Goal: Task Accomplishment & Management: Manage account settings

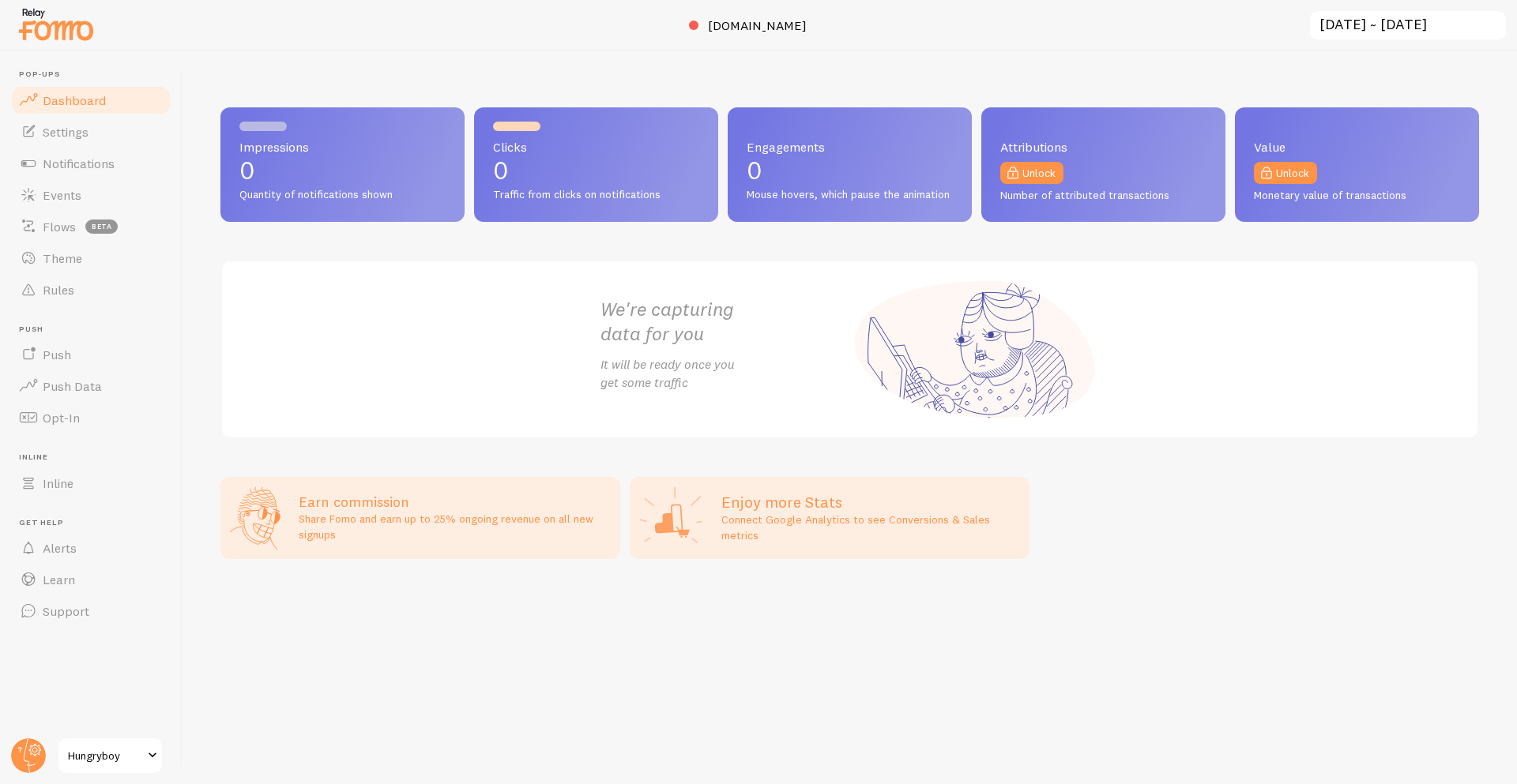
click at [28, 774] on div at bounding box center [758, 768] width 1517 height 31
click at [34, 752] on icon at bounding box center [35, 751] width 6 height 6
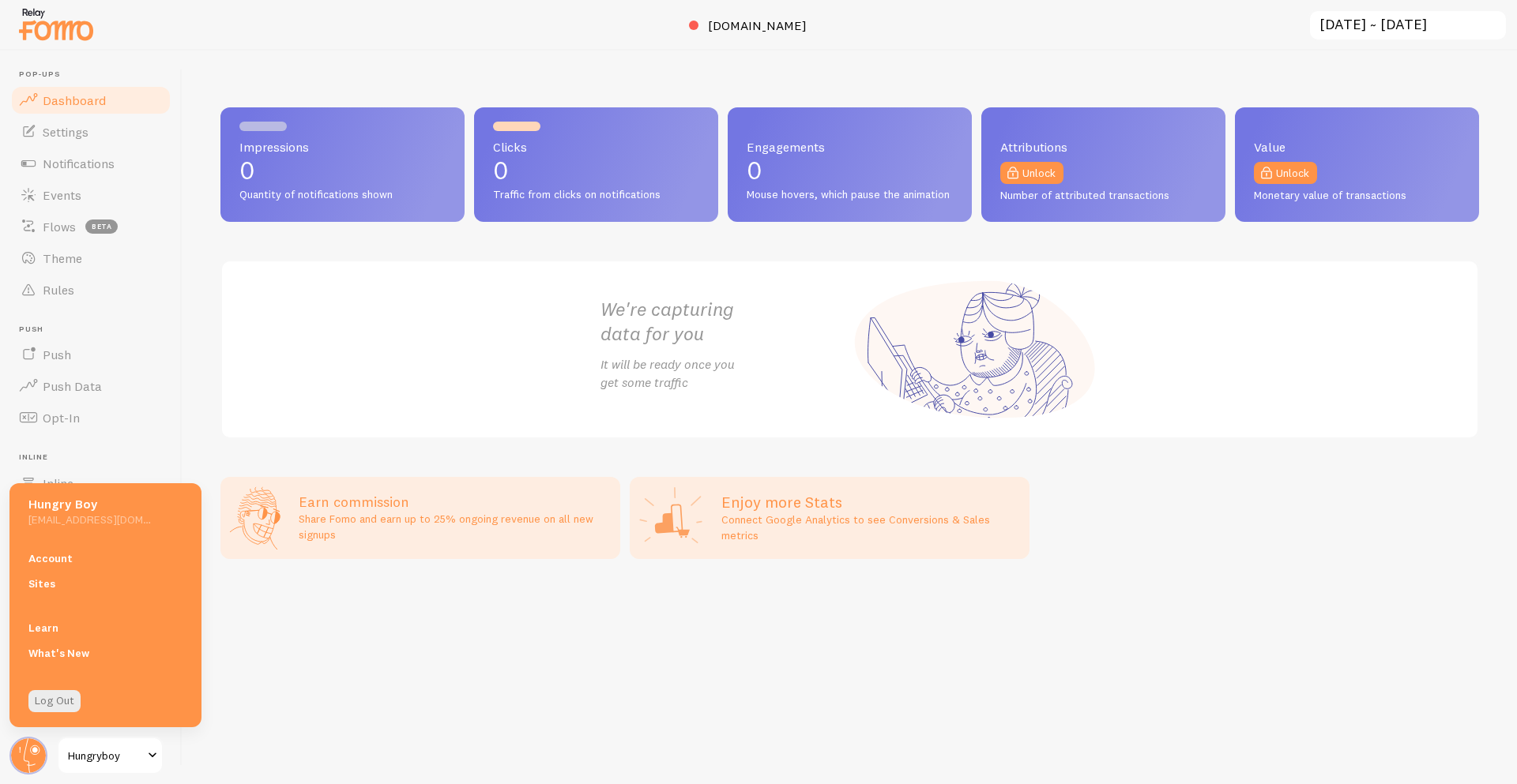
click at [343, 604] on div "Impressions 0 Quantity of notifications shown Clicks 0 Traffic from clicks on n…" at bounding box center [850, 417] width 1335 height 733
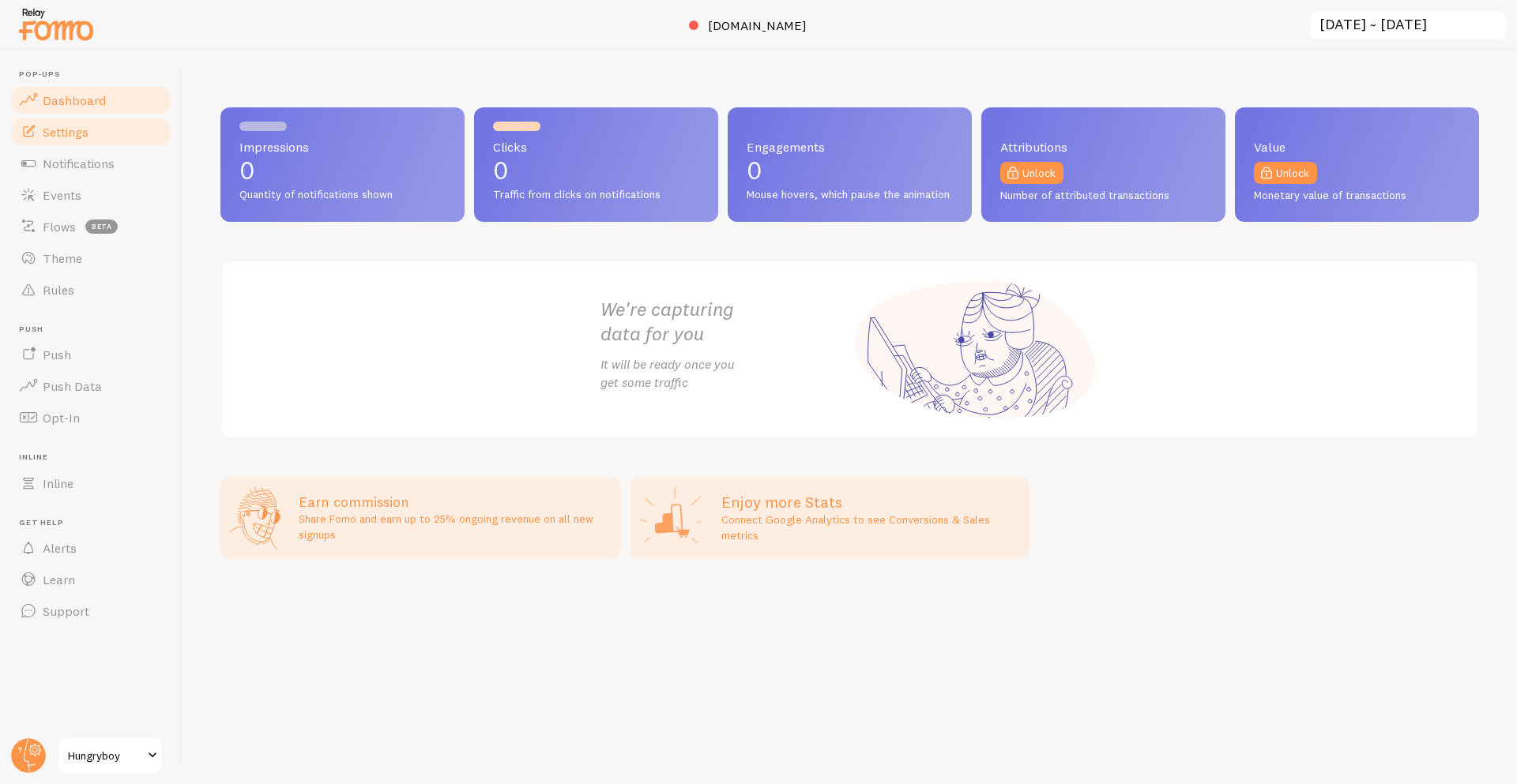
click at [94, 127] on link "Settings" at bounding box center [91, 131] width 163 height 31
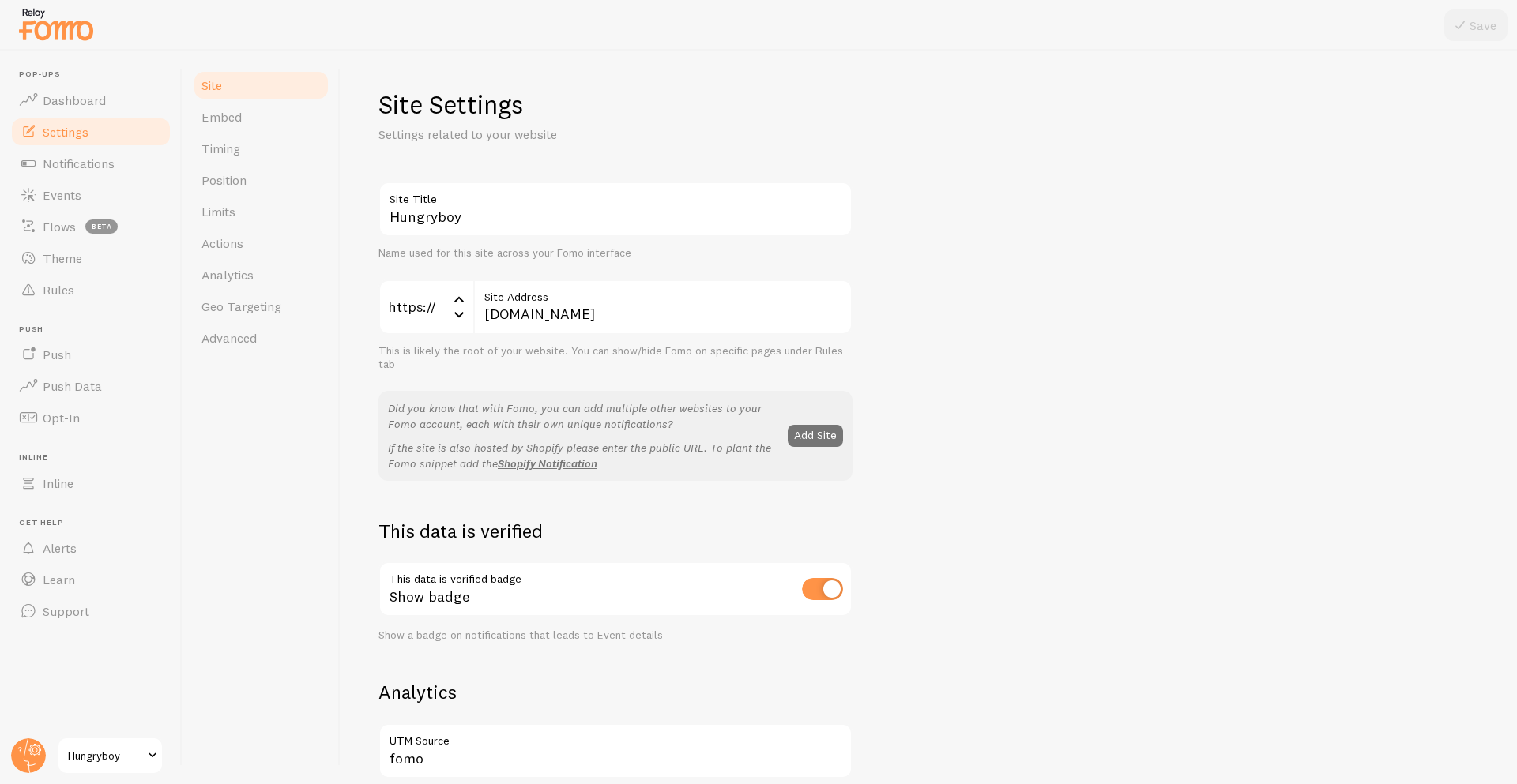
scroll to position [707, 0]
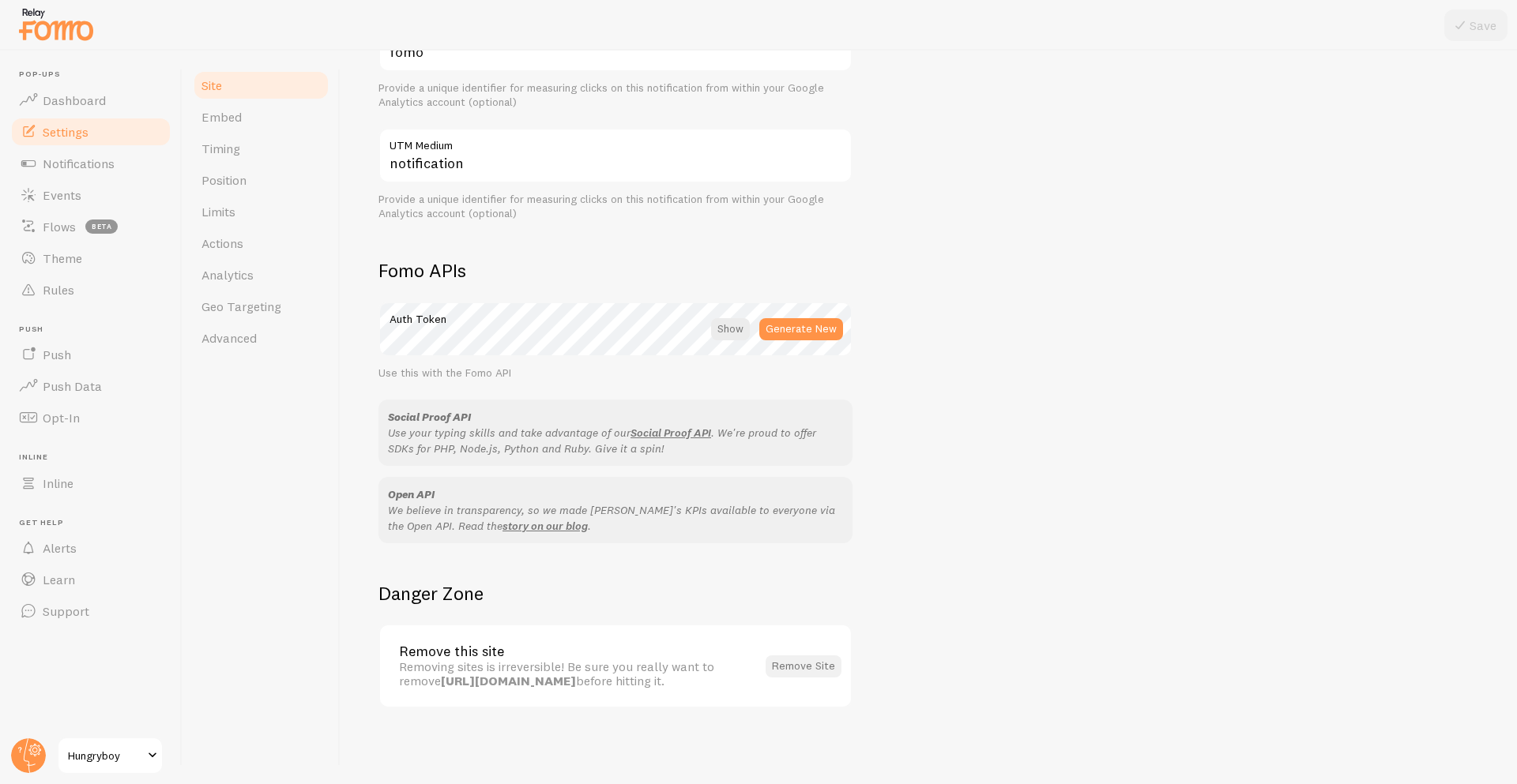
click at [787, 673] on button "Remove Site" at bounding box center [804, 666] width 76 height 22
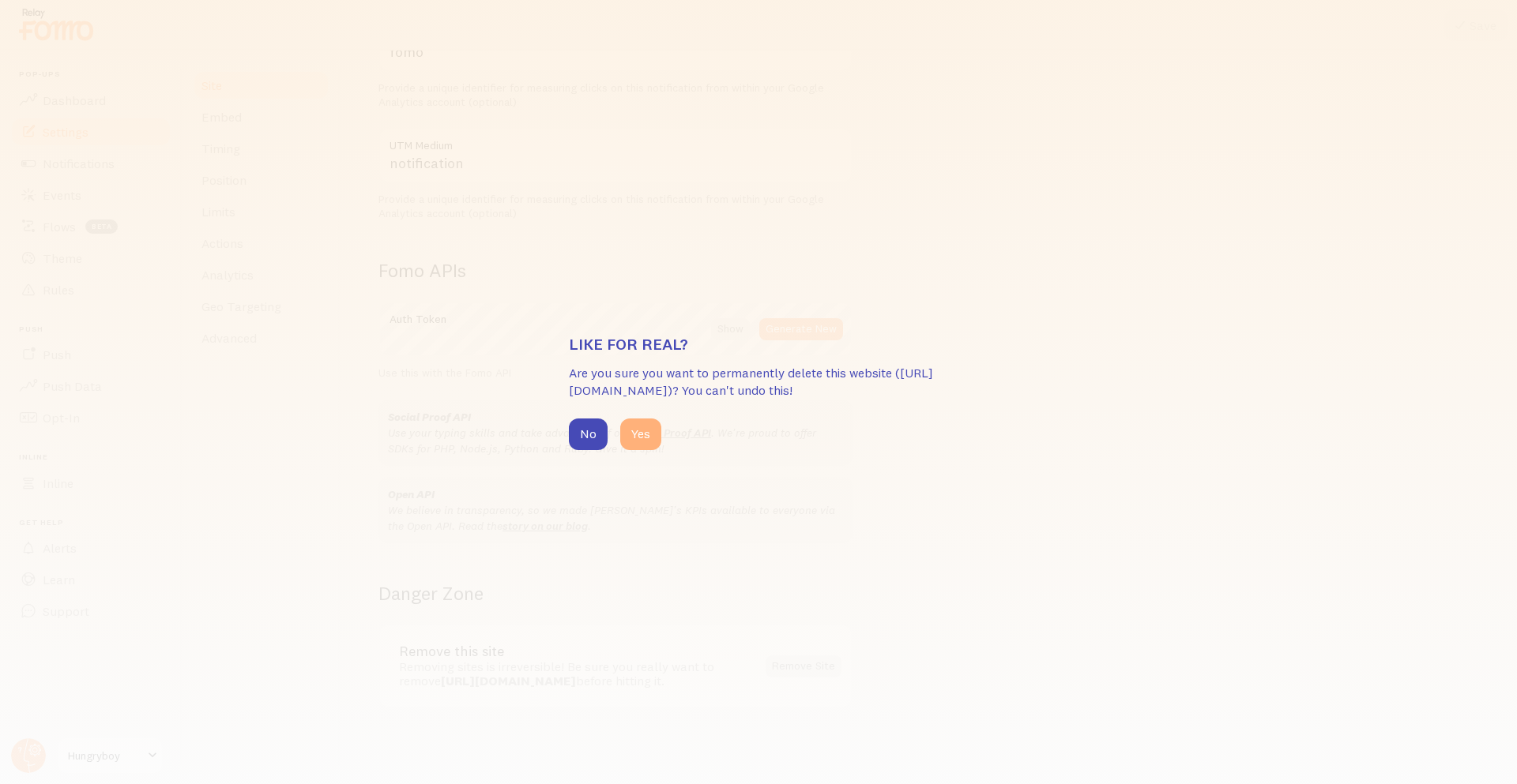
click at [648, 444] on button "Yes" at bounding box center [641, 434] width 41 height 31
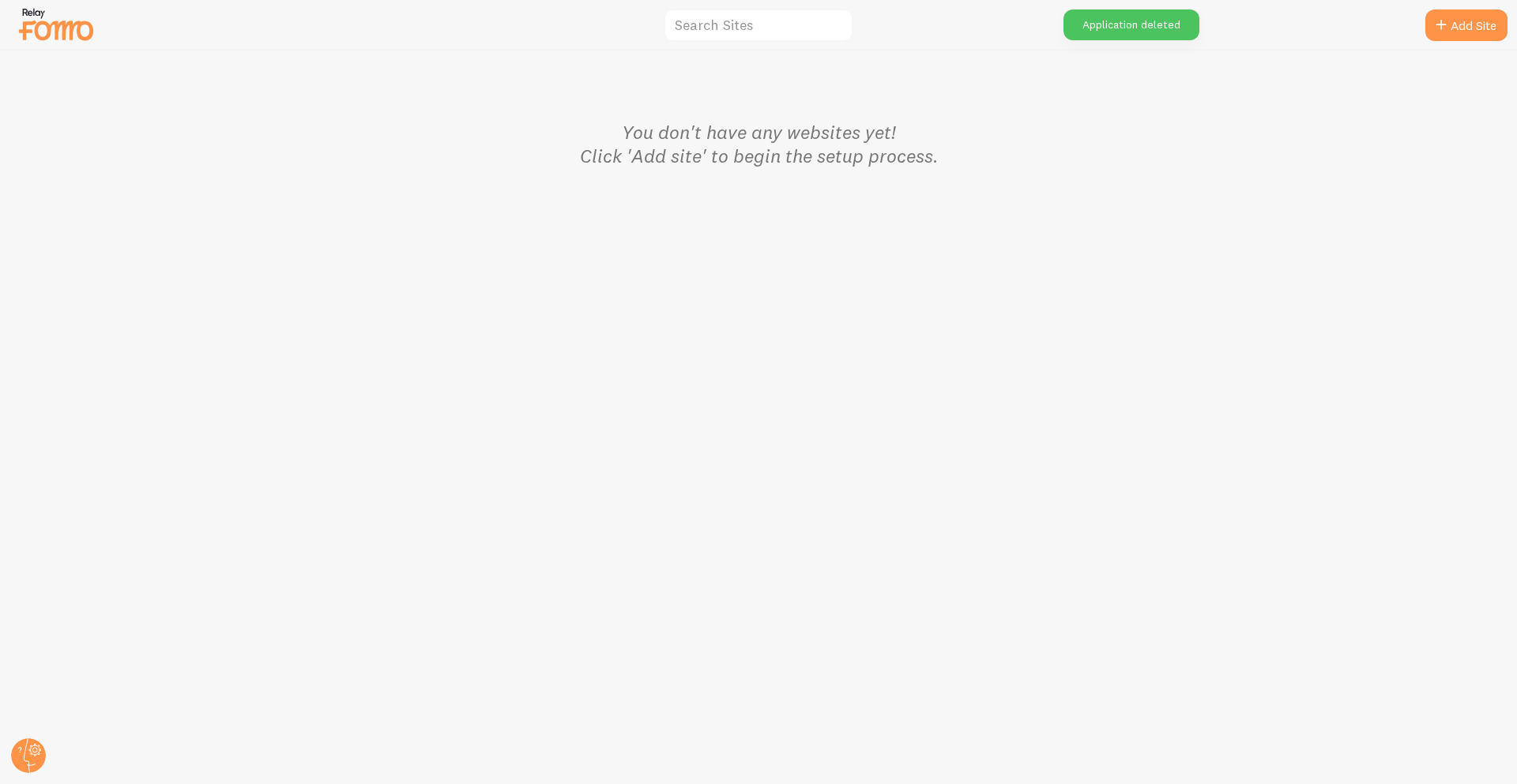
click at [15, 732] on div "You don't have any websites yet! Click 'Add site' to begin the setup process." at bounding box center [759, 417] width 1516 height 733
click at [26, 753] on div at bounding box center [758, 768] width 1517 height 31
click at [23, 747] on circle at bounding box center [28, 756] width 35 height 35
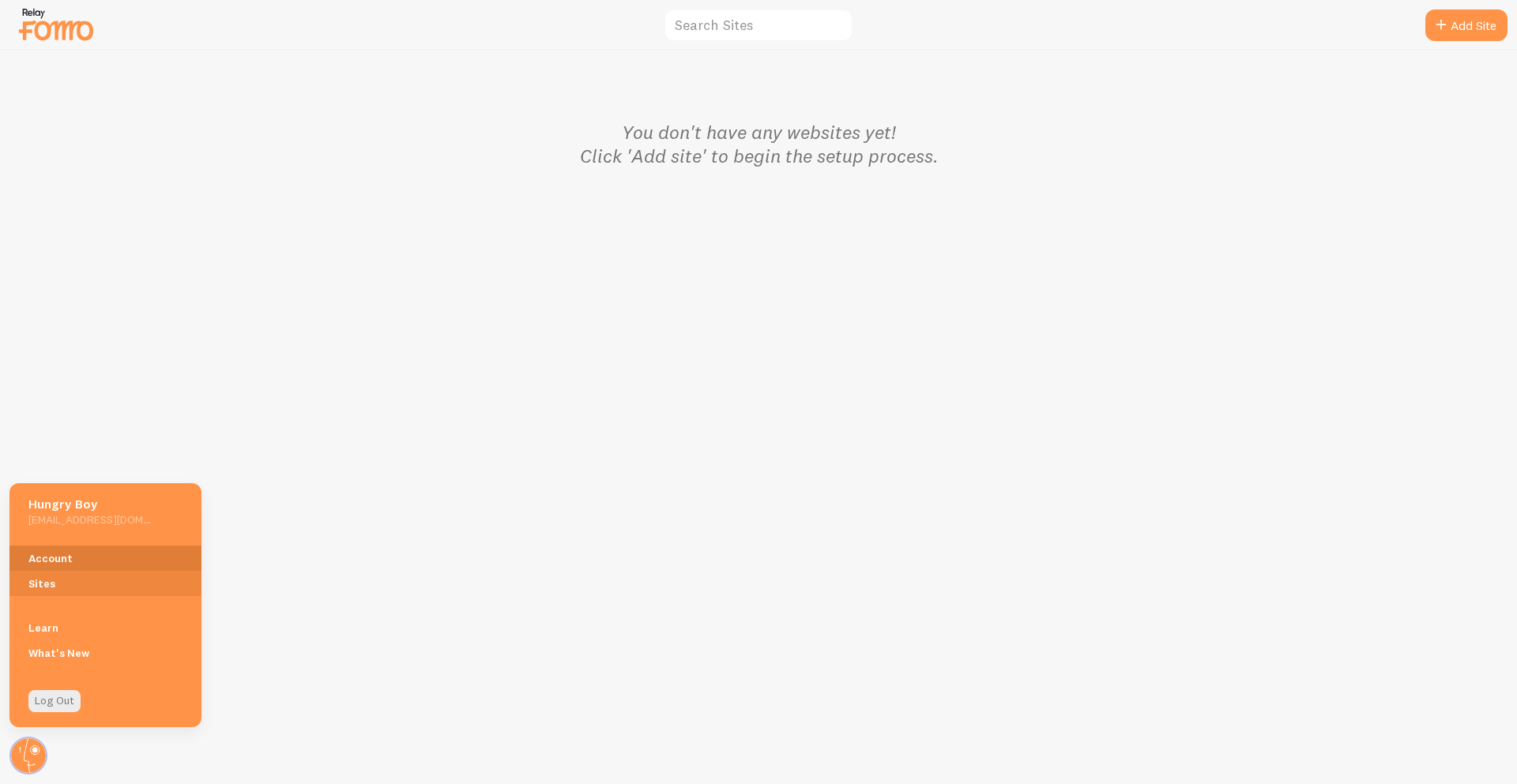
click at [77, 563] on link "Account" at bounding box center [105, 558] width 192 height 25
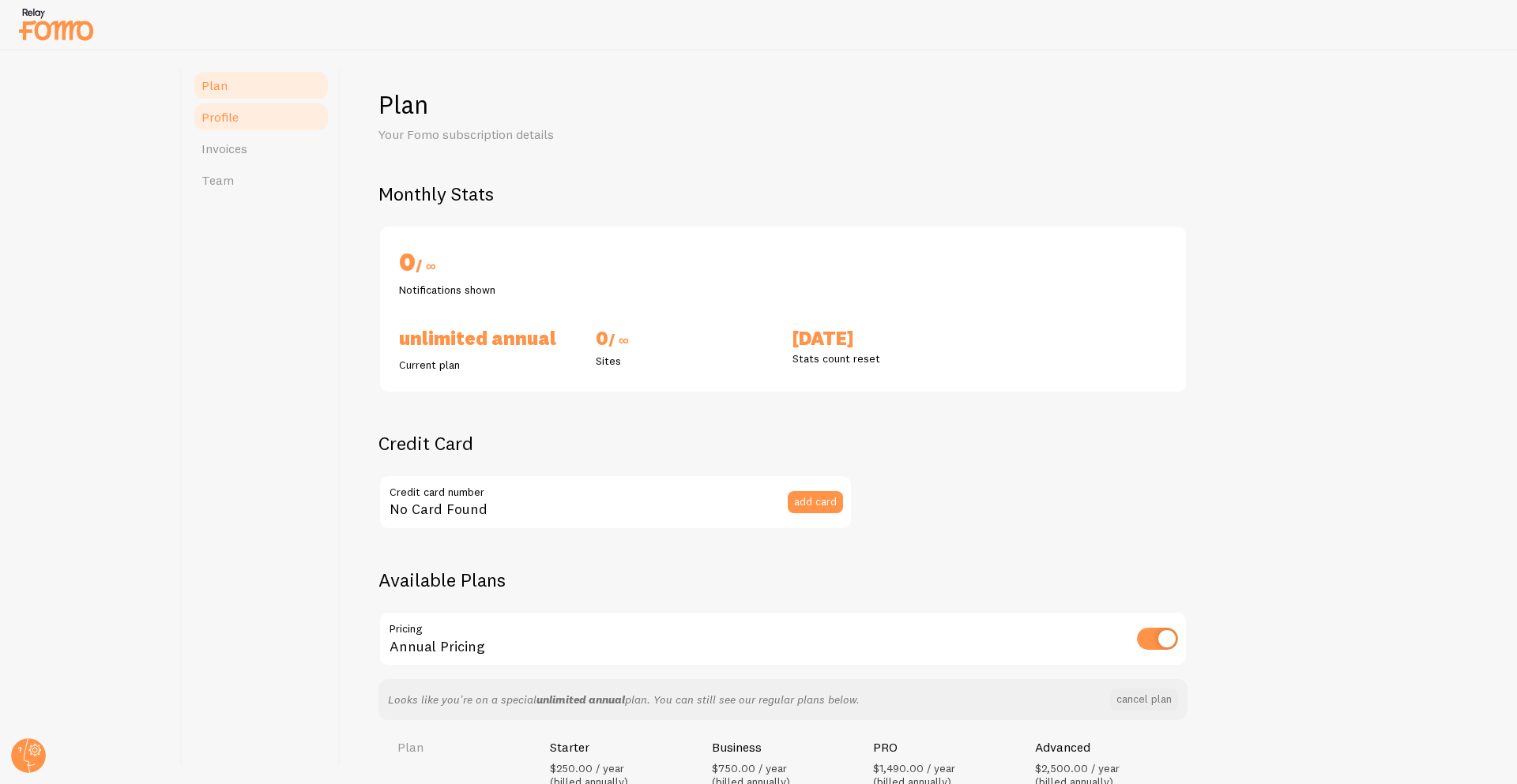
click at [257, 111] on link "Profile" at bounding box center [261, 117] width 138 height 31
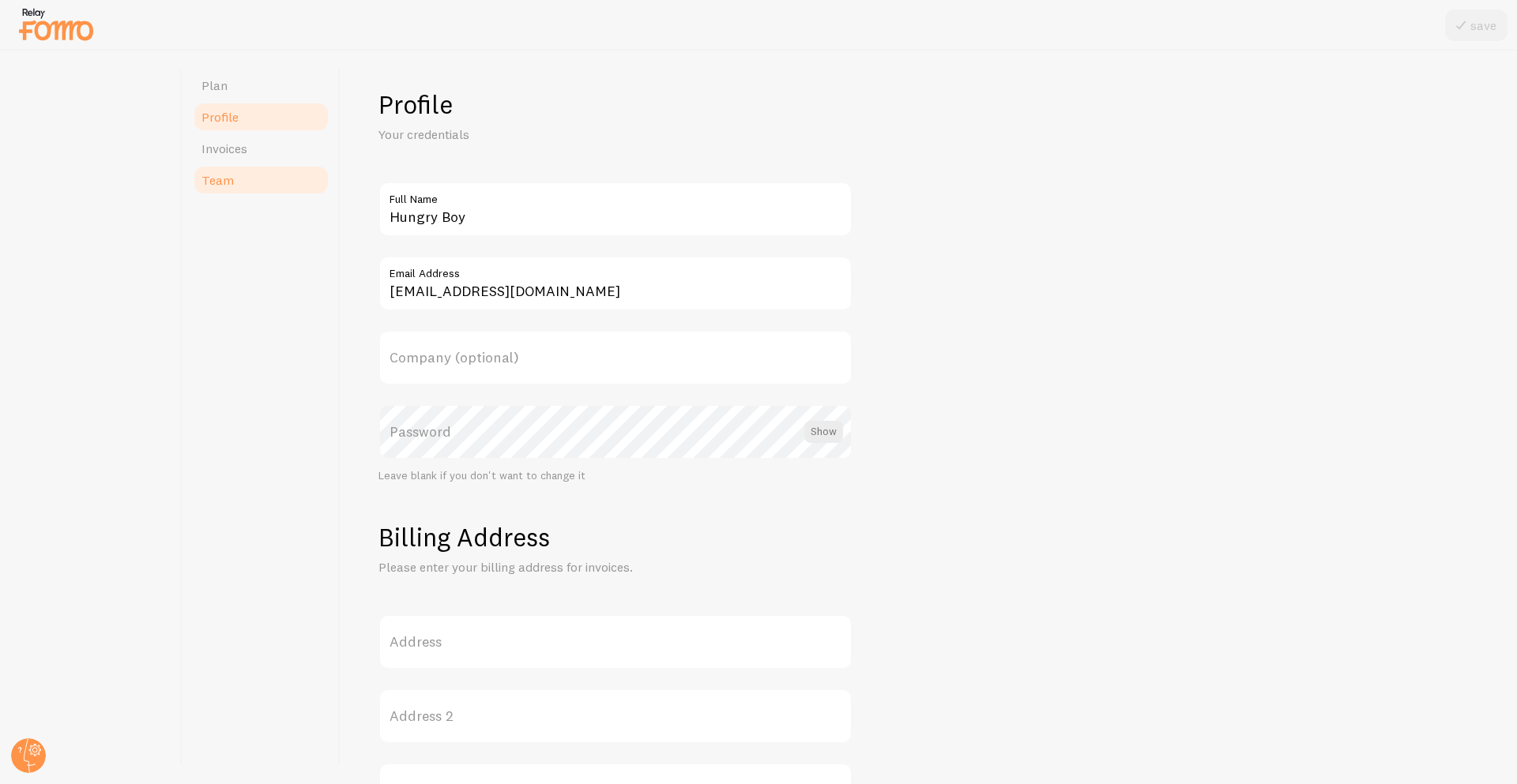
click at [283, 165] on link "Team" at bounding box center [261, 180] width 138 height 31
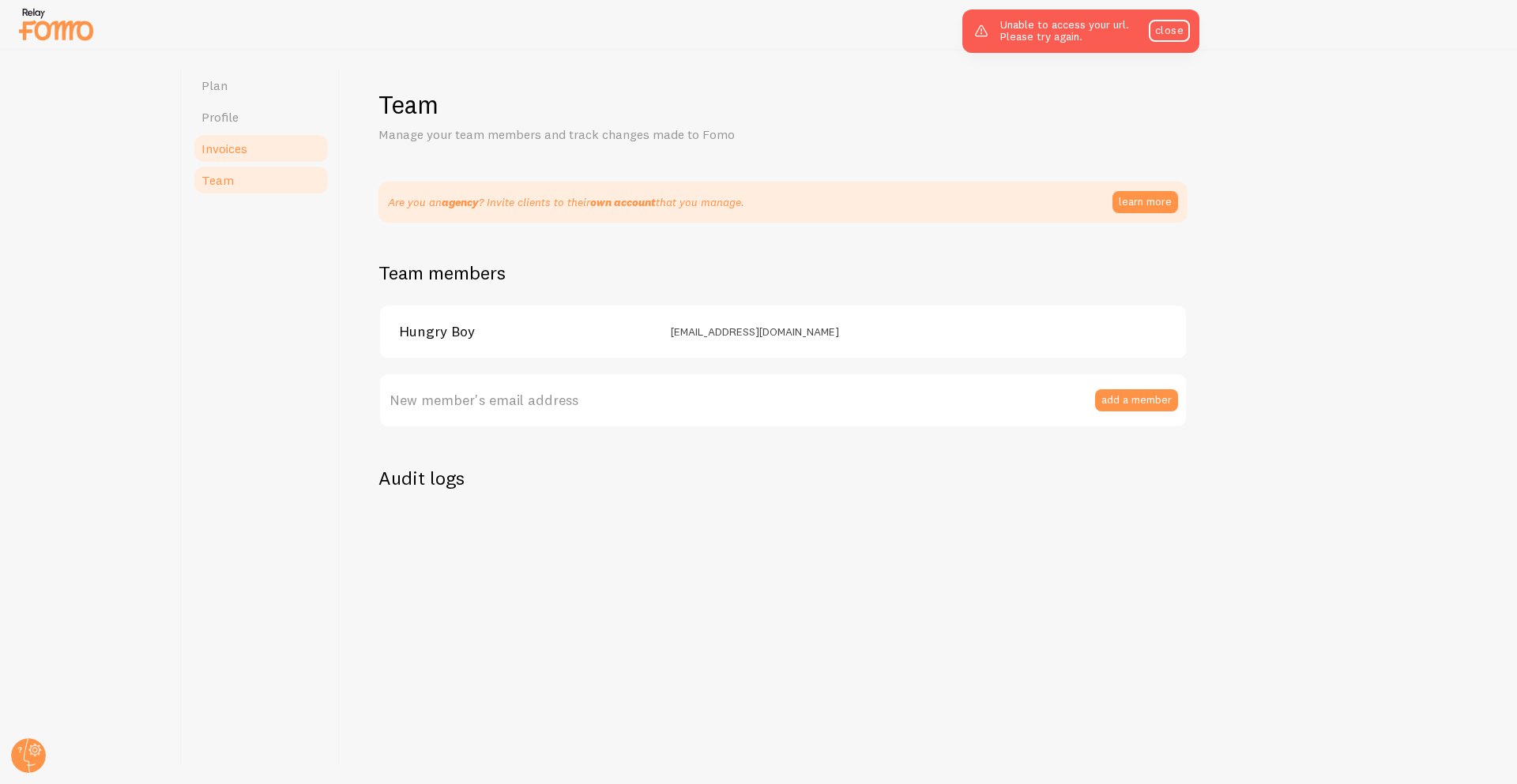
click at [286, 148] on link "Invoices" at bounding box center [261, 148] width 138 height 31
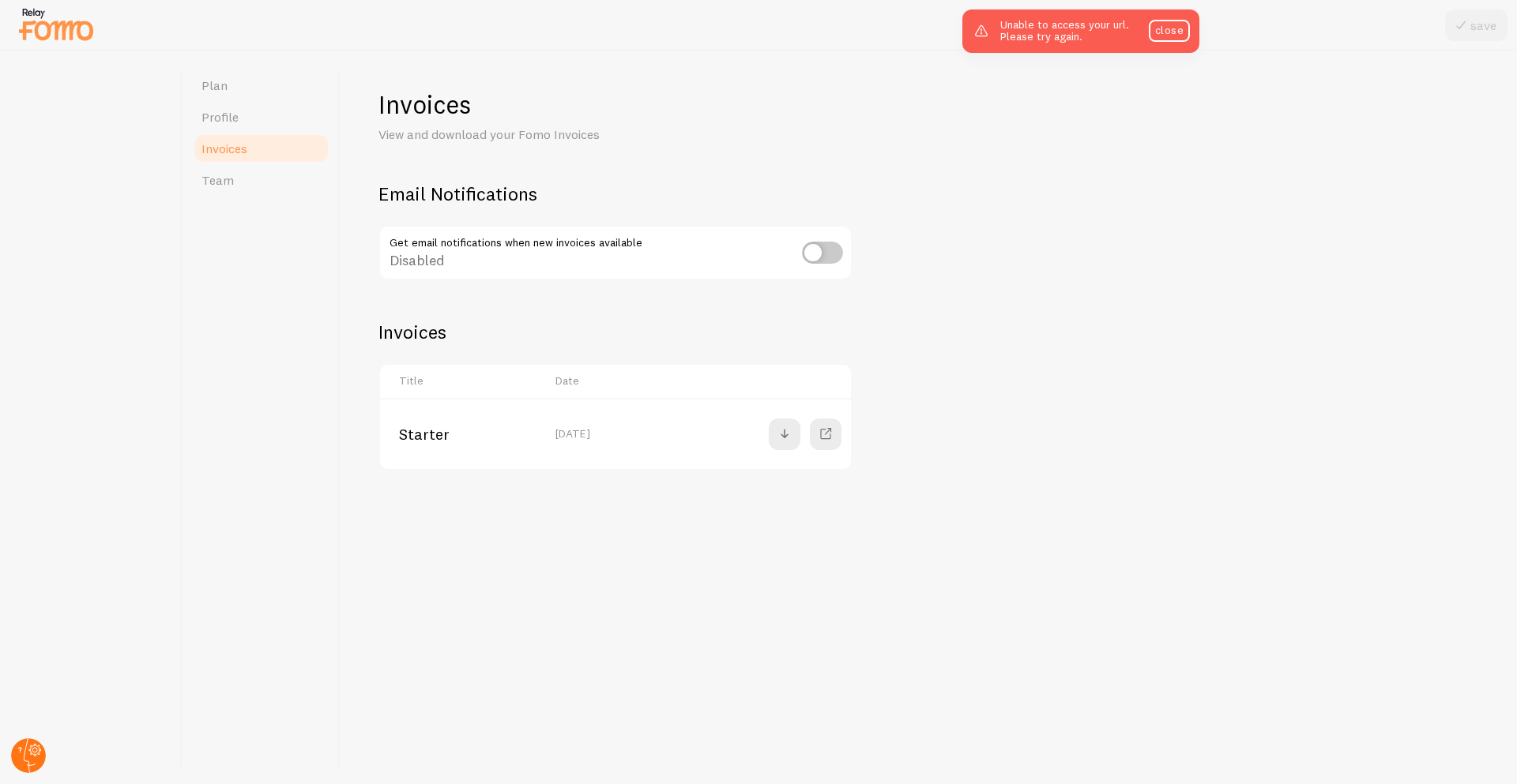
click at [749, 606] on div "save Plan Profile Invoices Team Invoices View and download your Fomo Invoices E…" at bounding box center [758, 392] width 1517 height 784
click at [20, 751] on circle at bounding box center [28, 756] width 35 height 35
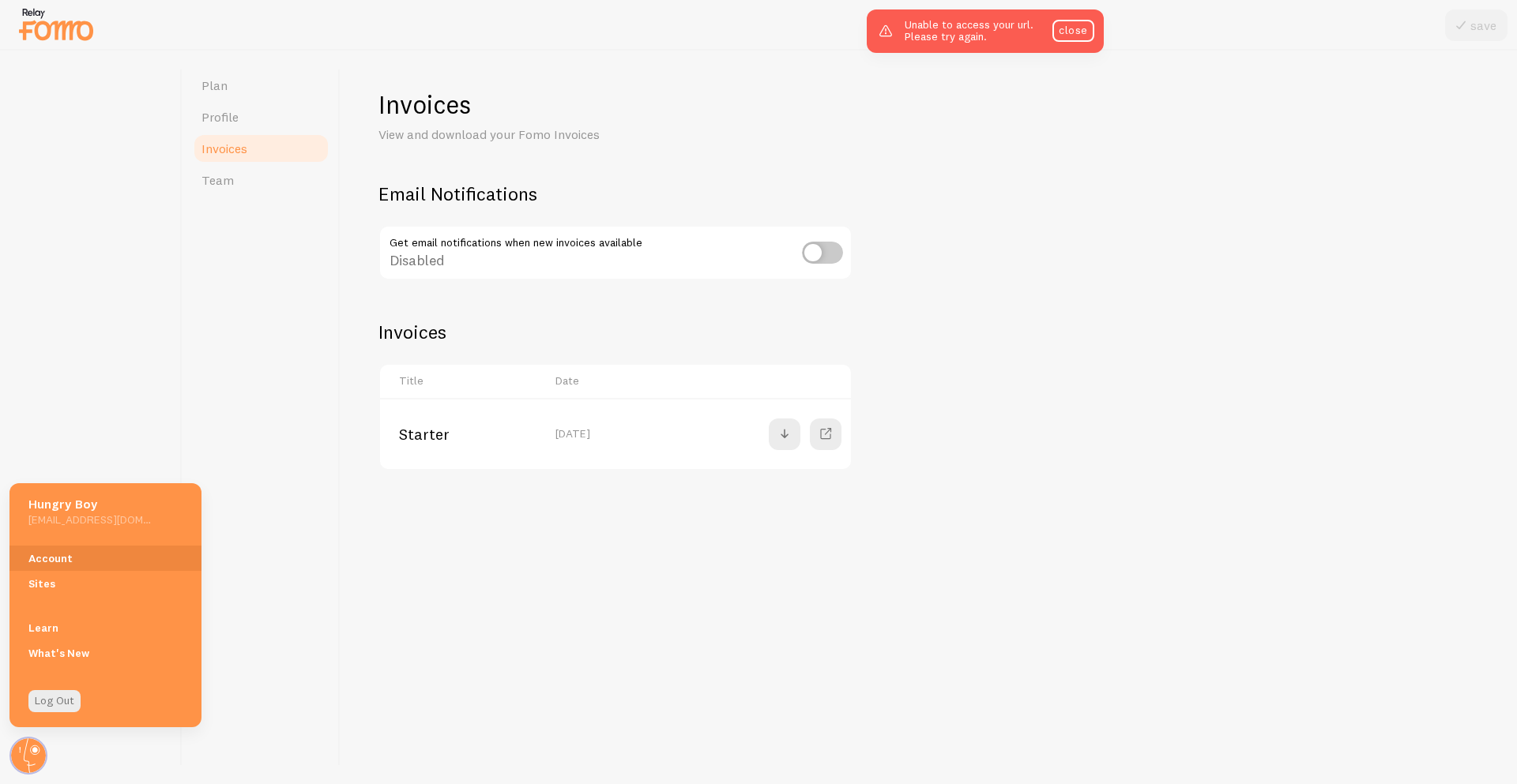
click at [396, 598] on div "Invoices View and download your Fomo Invoices Email Notifications Get email not…" at bounding box center [929, 417] width 1177 height 733
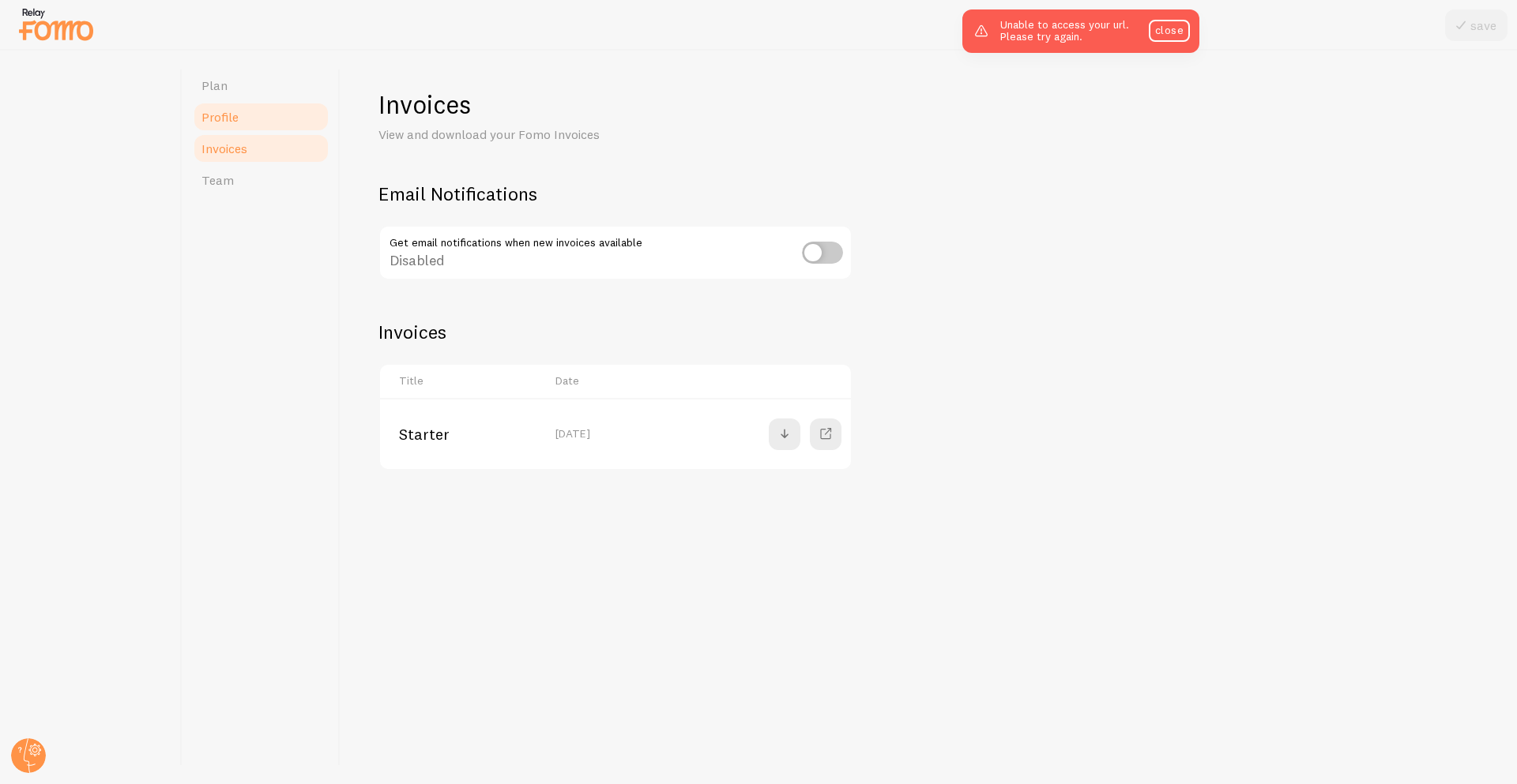
click at [206, 111] on span "Profile" at bounding box center [220, 117] width 37 height 16
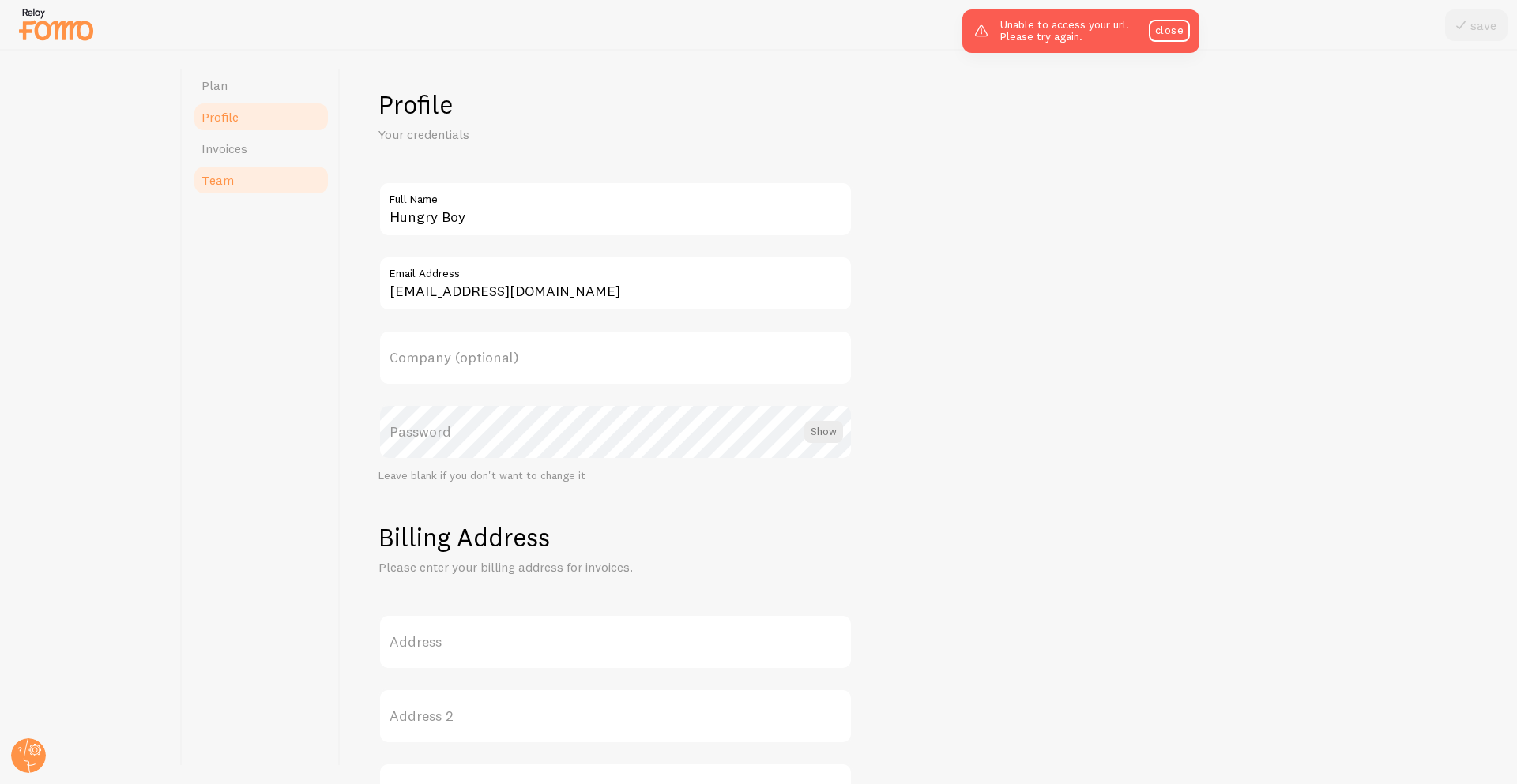
click at [242, 167] on link "Team" at bounding box center [261, 180] width 138 height 31
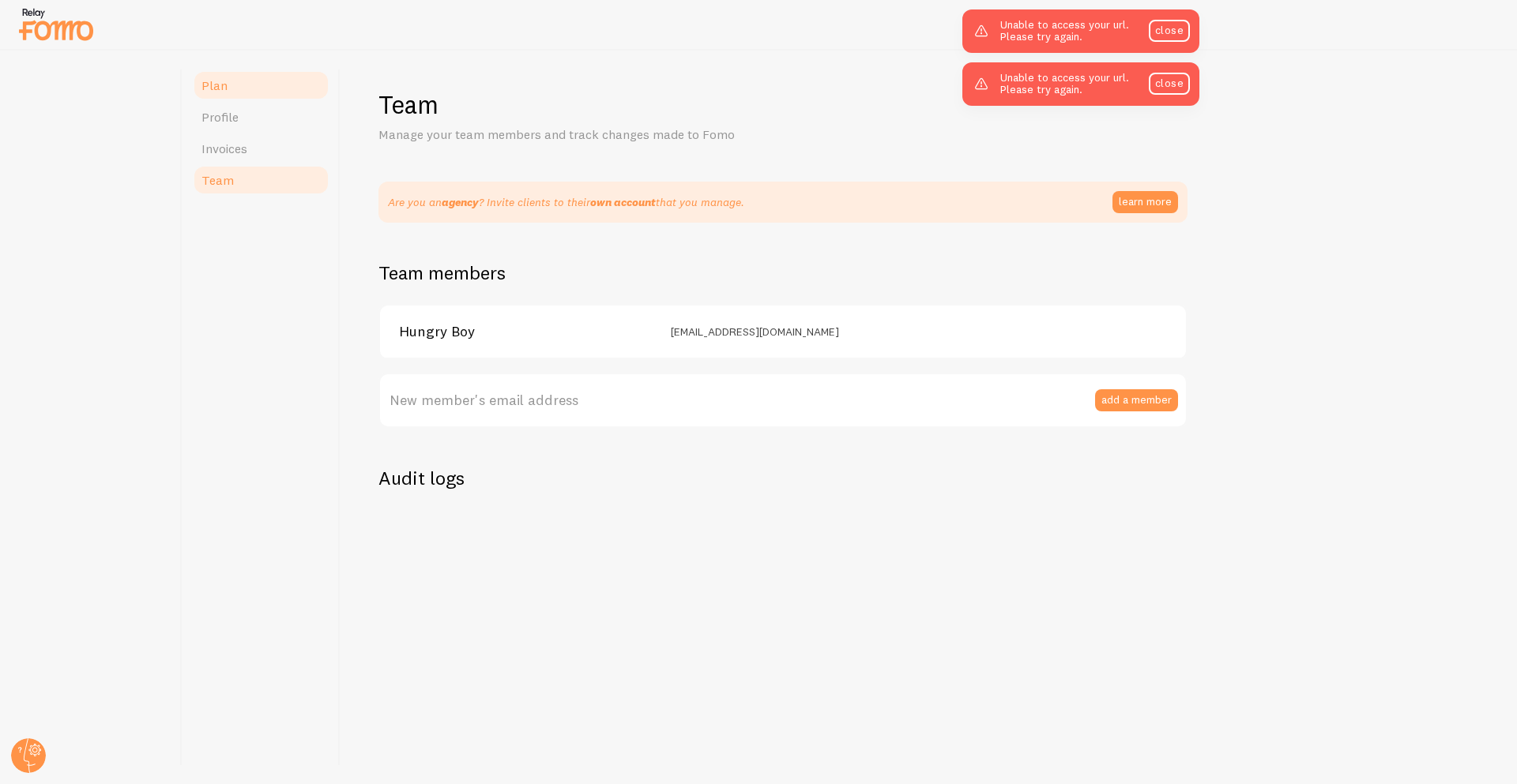
click at [227, 91] on link "Plan" at bounding box center [261, 85] width 138 height 31
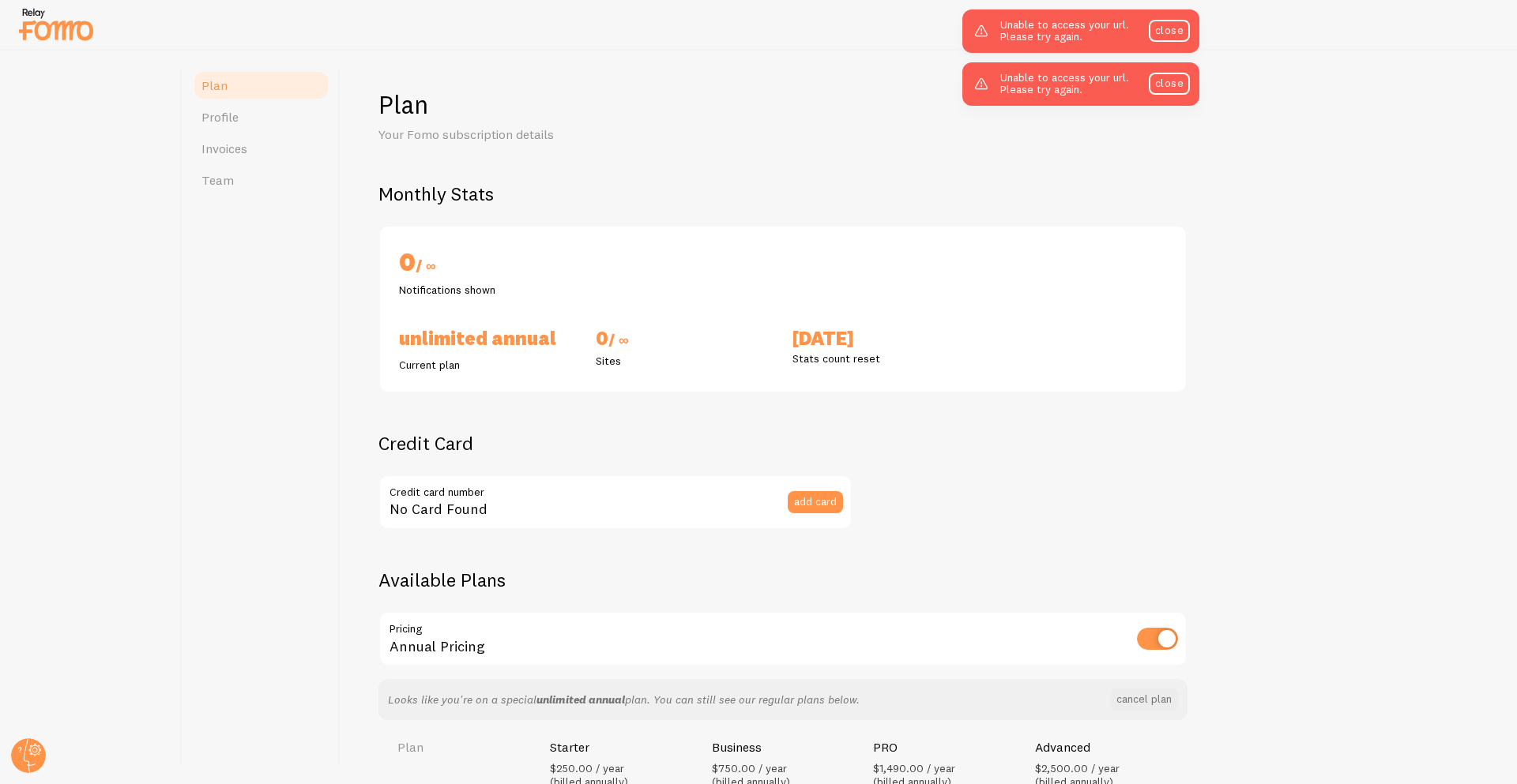
click at [72, 27] on img at bounding box center [56, 23] width 79 height 40
